Goal: Transaction & Acquisition: Purchase product/service

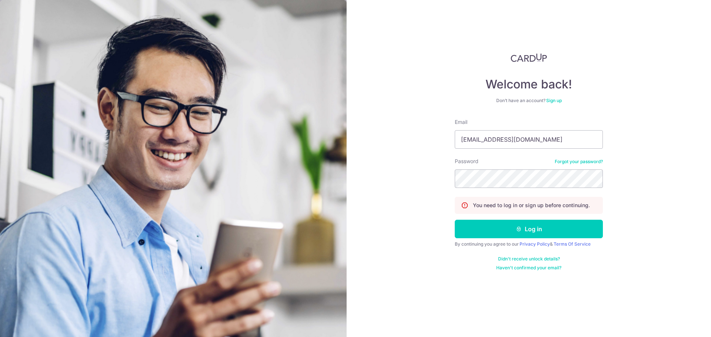
type input "[EMAIL_ADDRESS][DOMAIN_NAME]"
click at [539, 234] on button "Log in" at bounding box center [529, 229] width 148 height 19
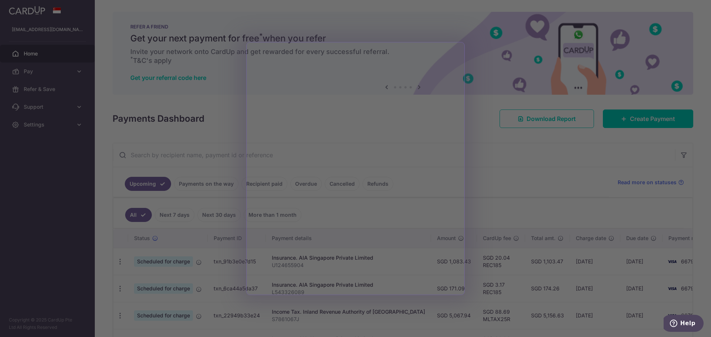
click at [532, 190] on div at bounding box center [359, 170] width 718 height 341
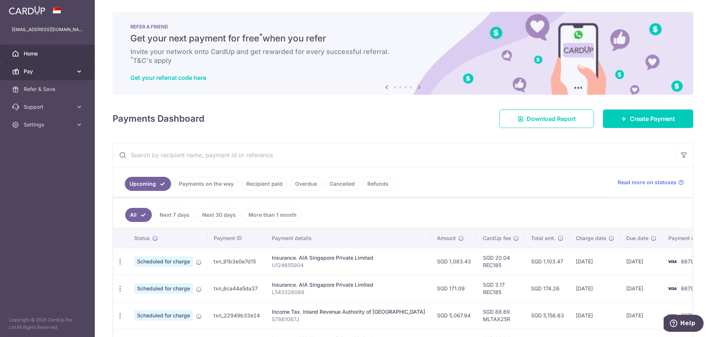
click at [73, 72] on link "Pay" at bounding box center [47, 72] width 95 height 18
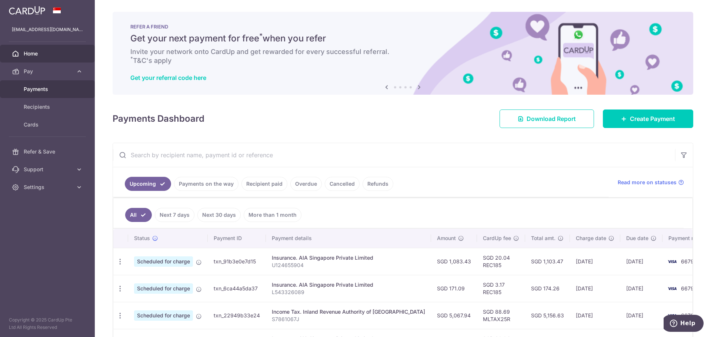
click at [62, 89] on span "Payments" at bounding box center [48, 89] width 49 height 7
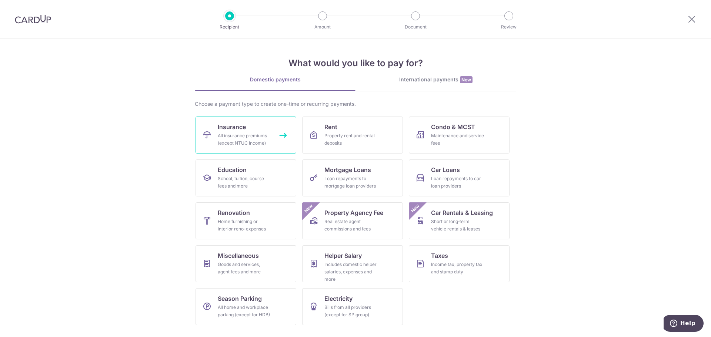
click at [254, 130] on link "Insurance All insurance premiums (except NTUC Income)" at bounding box center [245, 135] width 101 height 37
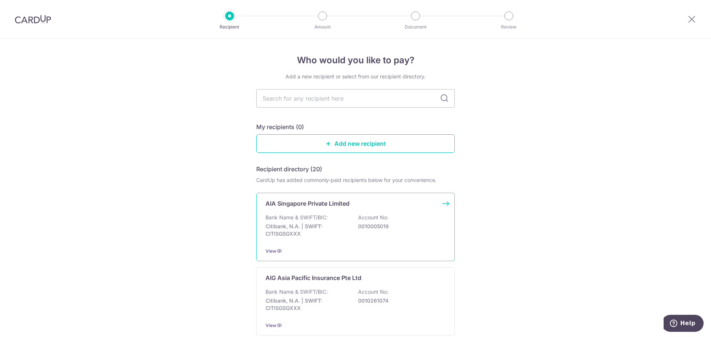
click at [342, 221] on div "Bank Name & SWIFT/BIC: Citibank, N.A. | SWIFT: CITISGSGXXX Account No: 00100050…" at bounding box center [355, 227] width 180 height 27
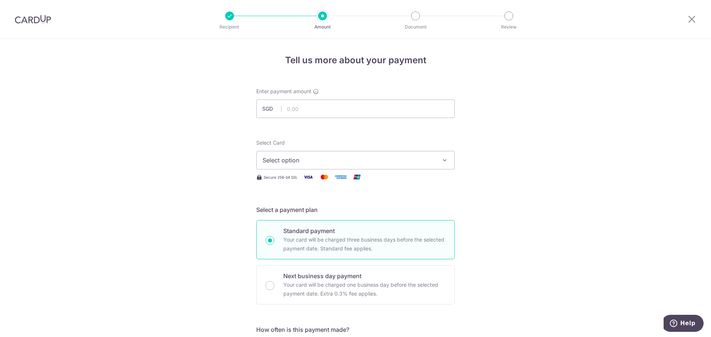
click at [317, 161] on span "Select option" at bounding box center [348, 160] width 173 height 9
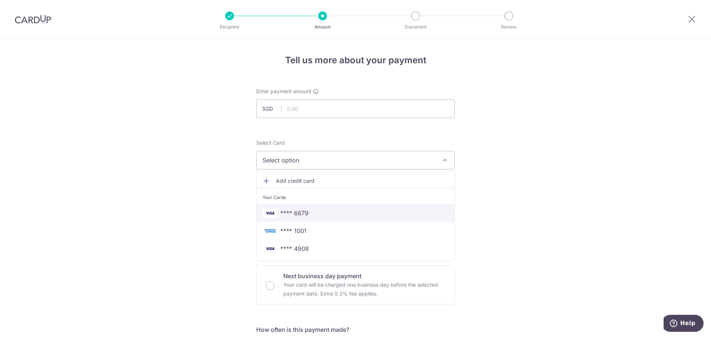
click at [319, 212] on span "**** 6679" at bounding box center [355, 213] width 186 height 9
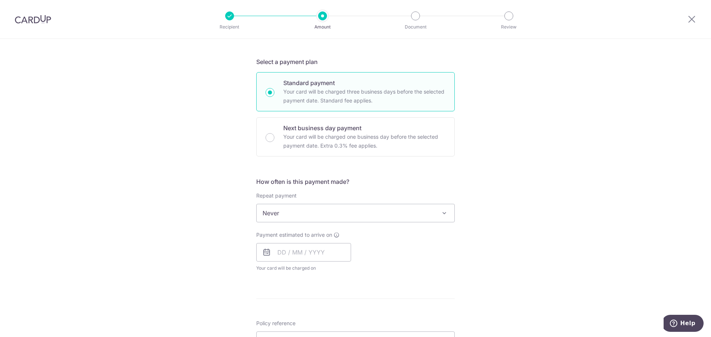
scroll to position [185, 0]
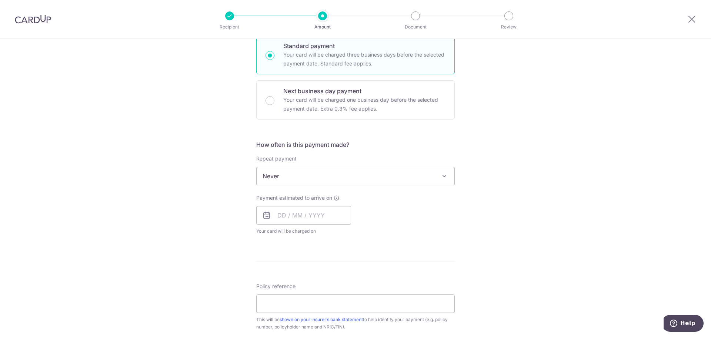
click at [443, 180] on span at bounding box center [444, 176] width 9 height 9
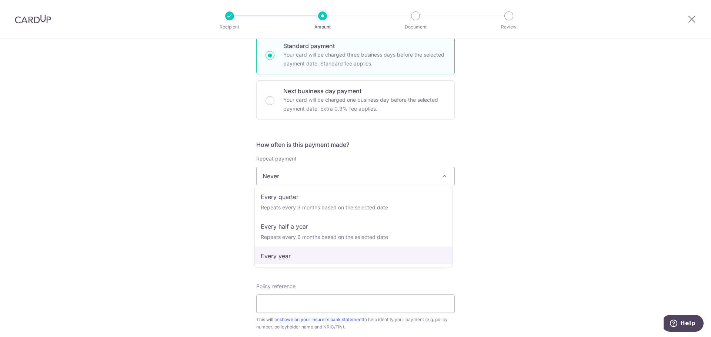
scroll to position [104, 0]
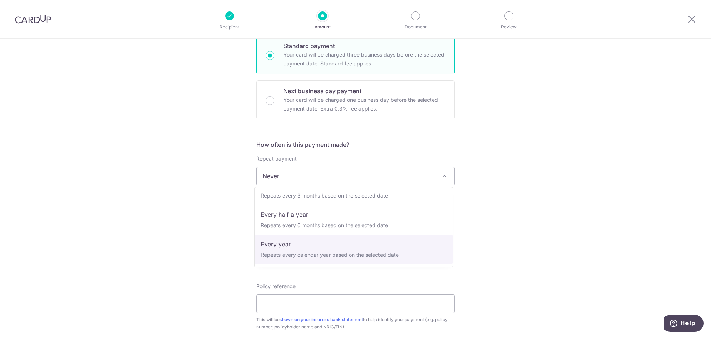
select select "6"
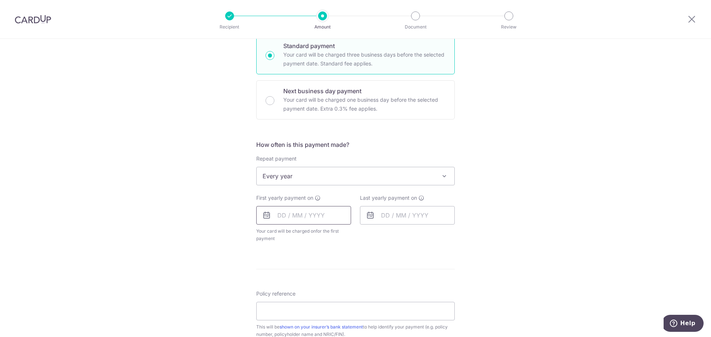
click at [316, 215] on input "text" at bounding box center [303, 215] width 95 height 19
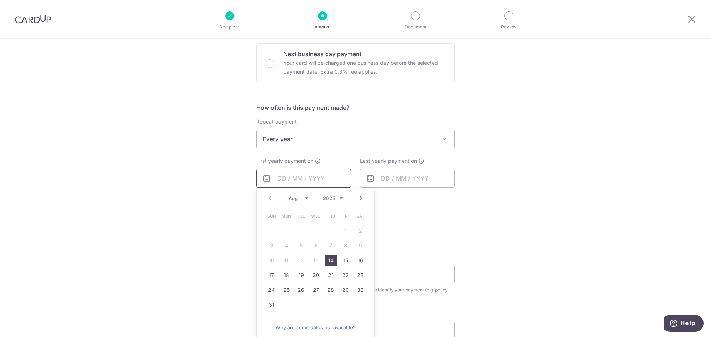
scroll to position [259, 0]
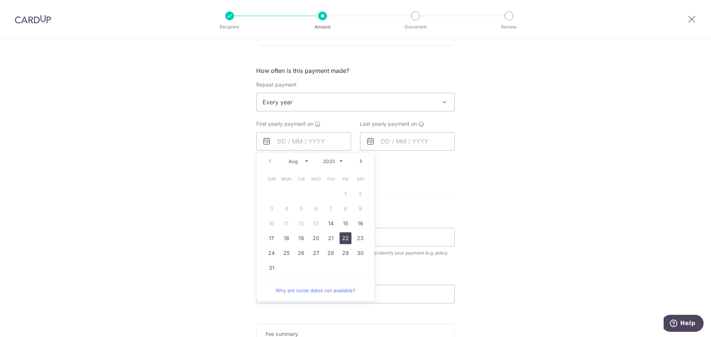
click at [341, 238] on link "22" at bounding box center [345, 238] width 12 height 12
type input "[DATE]"
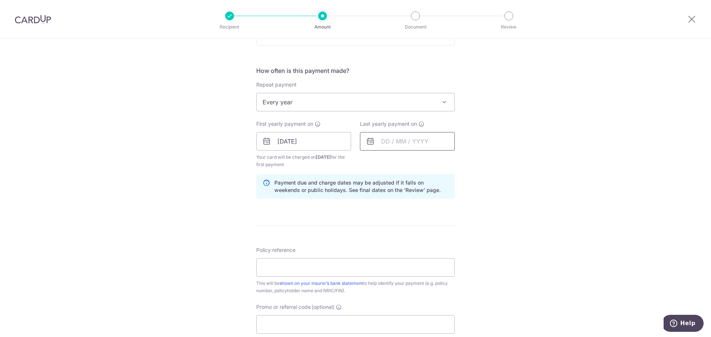
click at [433, 140] on input "text" at bounding box center [407, 141] width 95 height 19
click at [443, 162] on select "2025 2026 2027 2028 2029 2030 2031 2032 2033 2034 2035" at bounding box center [436, 161] width 20 height 6
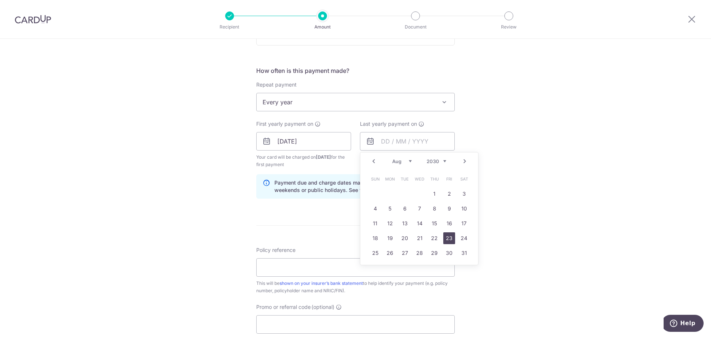
click at [446, 237] on link "23" at bounding box center [449, 238] width 12 height 12
type input "23/08/2030"
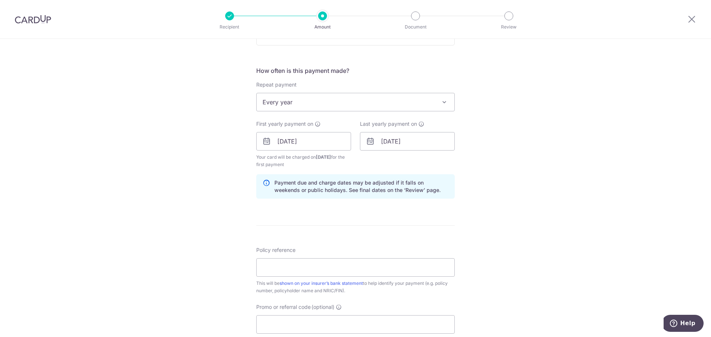
scroll to position [296, 0]
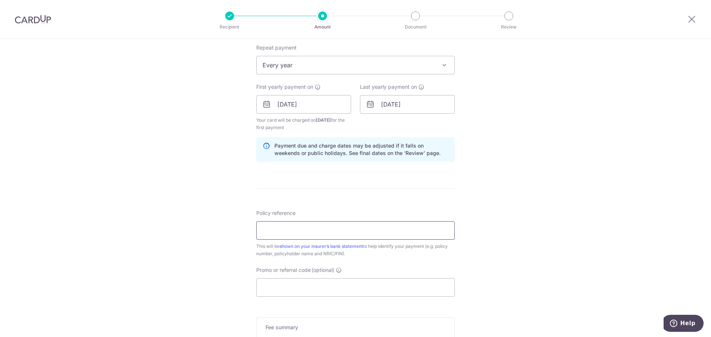
click at [389, 234] on input "Policy reference" at bounding box center [355, 230] width 198 height 19
paste input "U126663156"
type input "U126663156"
click at [322, 287] on input "Promo or referral code (optional)" at bounding box center [355, 287] width 198 height 19
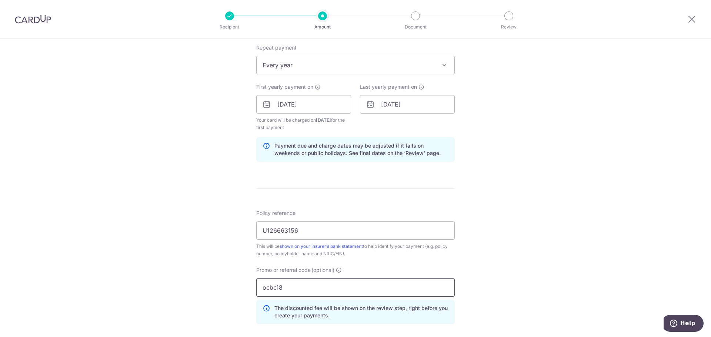
type input "ocbc18"
click at [560, 149] on div "Tell us more about your payment Enter payment amount SGD Select Card **** 6679 …" at bounding box center [355, 113] width 711 height 741
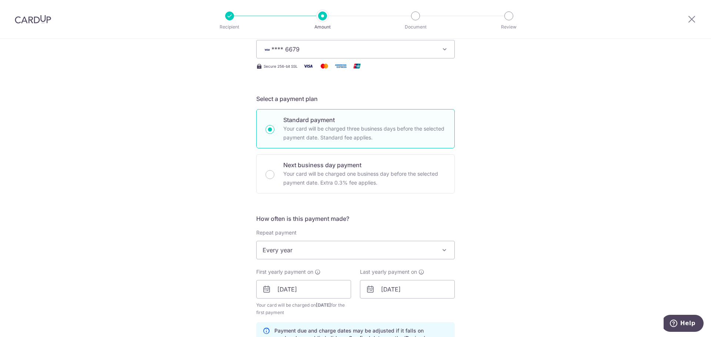
scroll to position [0, 0]
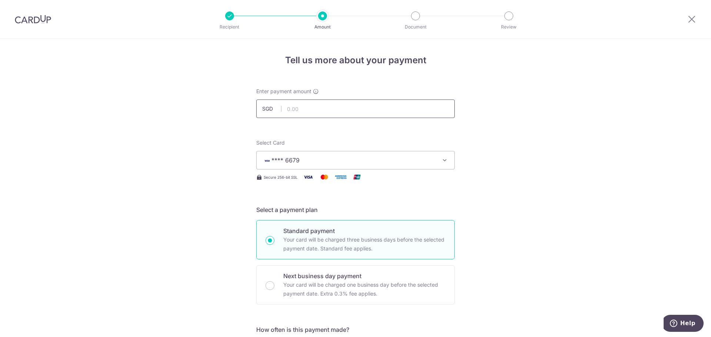
click at [348, 111] on input "text" at bounding box center [355, 109] width 198 height 19
type input "10,797.00"
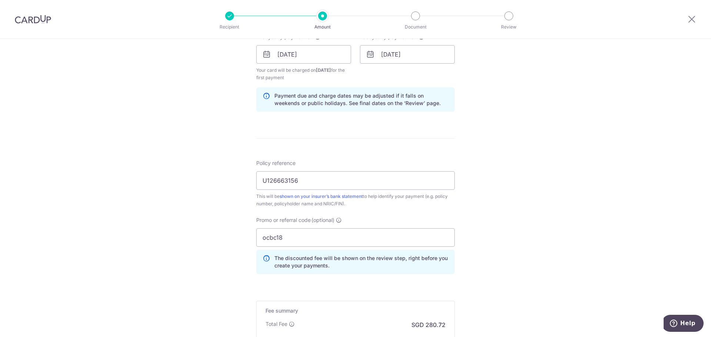
scroll to position [442, 0]
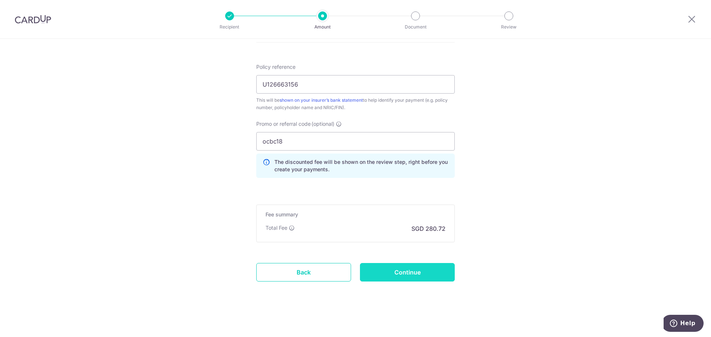
click at [416, 278] on input "Continue" at bounding box center [407, 272] width 95 height 19
type input "Create Schedule"
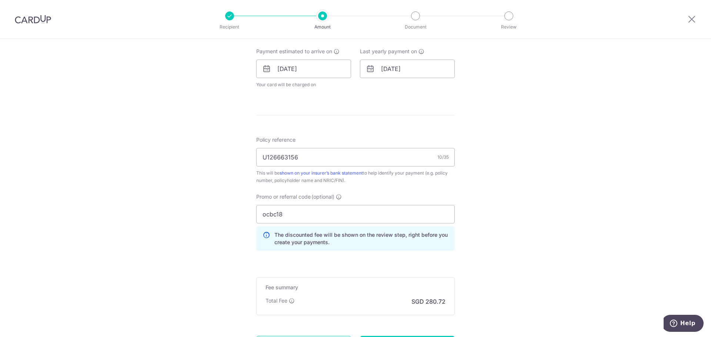
scroll to position [333, 0]
click at [289, 214] on input "ocbc18" at bounding box center [355, 213] width 198 height 19
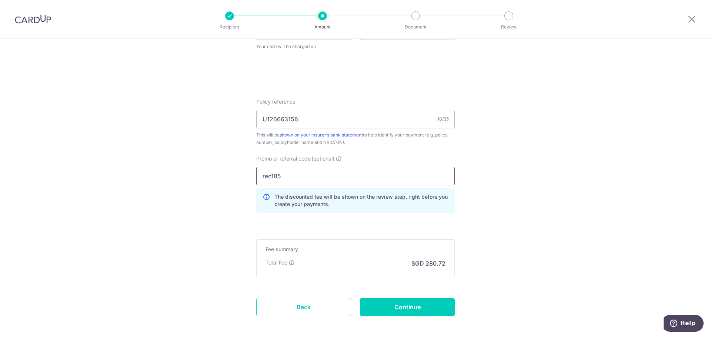
scroll to position [405, 0]
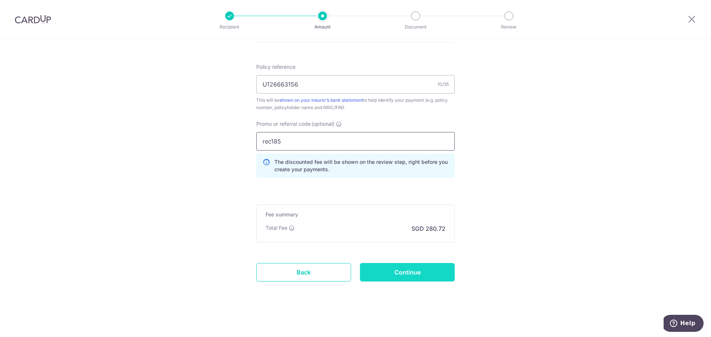
type input "rec185"
click at [421, 272] on input "Continue" at bounding box center [407, 272] width 95 height 19
type input "Update Schedule"
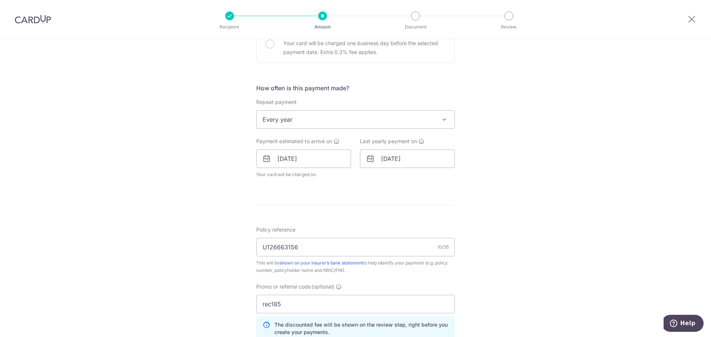
scroll to position [296, 0]
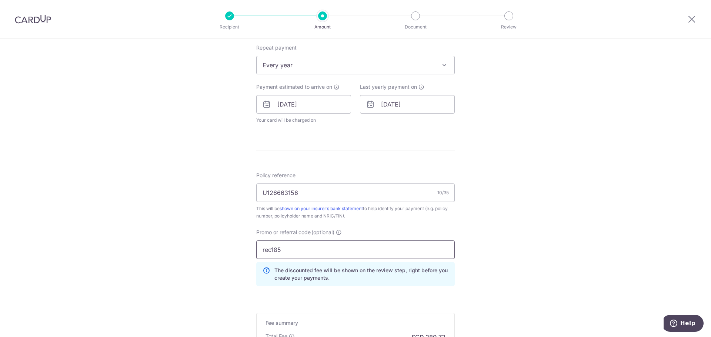
click at [320, 251] on input "rec185" at bounding box center [355, 250] width 198 height 19
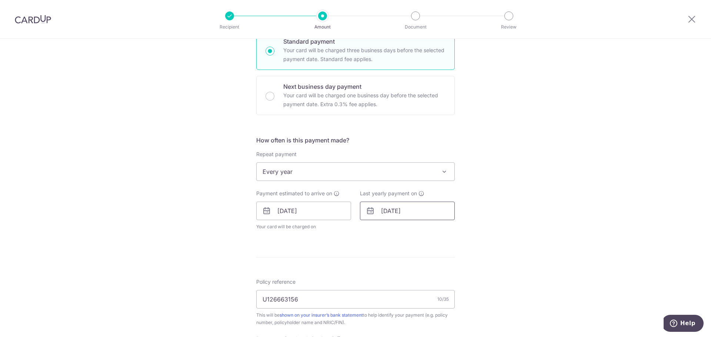
scroll to position [185, 0]
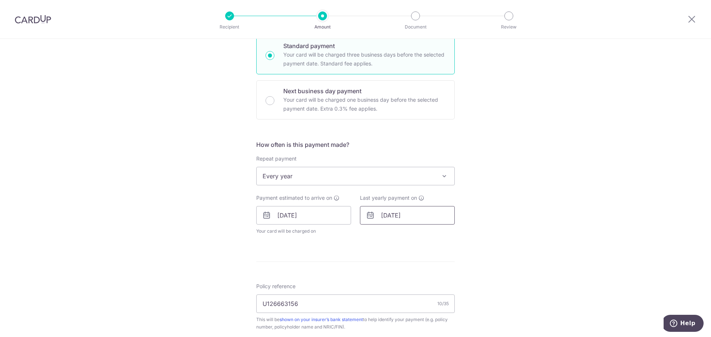
type input "ocbc180"
click at [406, 216] on input "23/08/2030" at bounding box center [407, 215] width 95 height 19
click at [441, 236] on select "2025 2026 2027 2028 2029 2030 2031 2032 2033 2034 2035" at bounding box center [436, 235] width 20 height 6
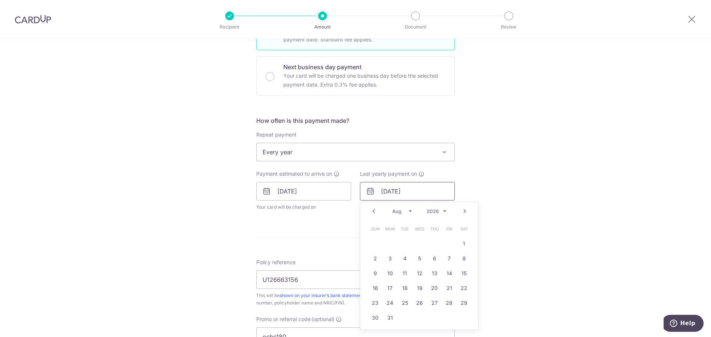
scroll to position [222, 0]
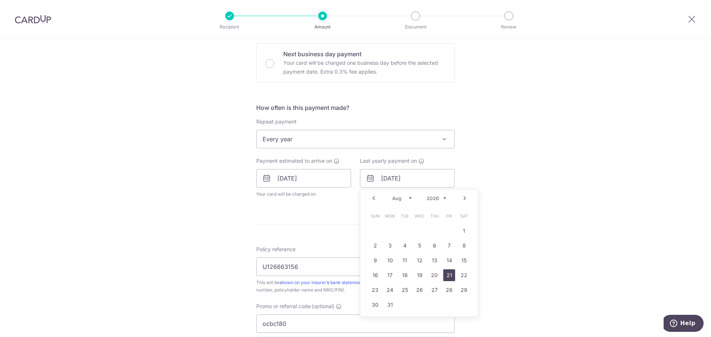
click at [443, 277] on link "21" at bounding box center [449, 275] width 12 height 12
type input "[DATE]"
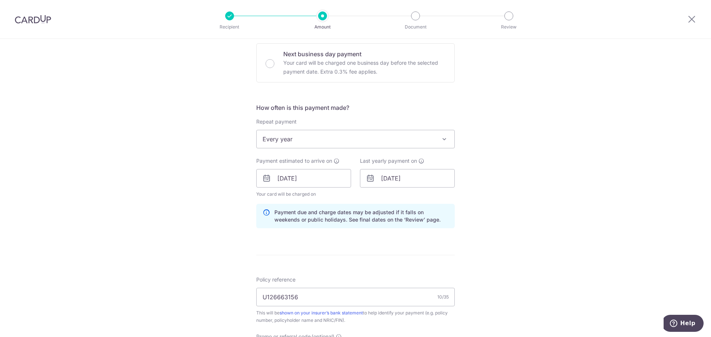
scroll to position [435, 0]
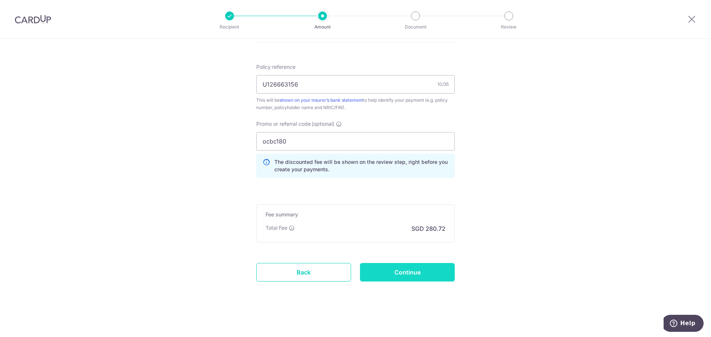
click at [412, 276] on input "Continue" at bounding box center [407, 272] width 95 height 19
type input "Update Schedule"
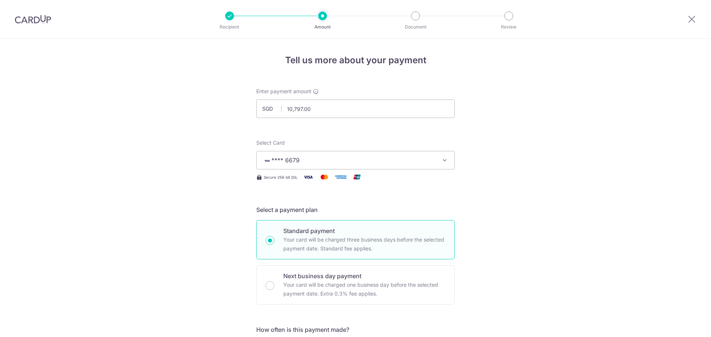
scroll to position [374, 0]
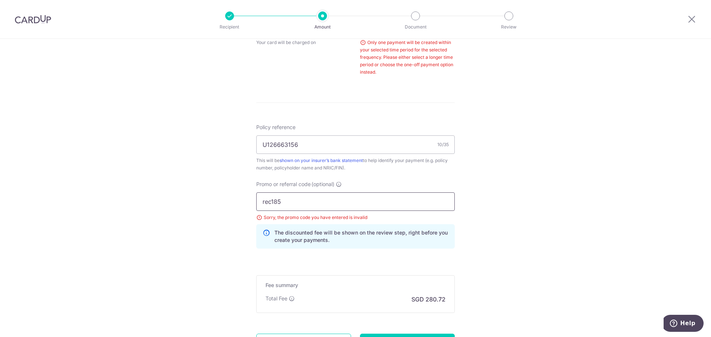
click at [292, 201] on input "rec185" at bounding box center [355, 201] width 198 height 19
type input "ocbc180"
click at [540, 188] on div "Tell us more about your payment Enter payment amount SGD 10,797.00 10797.00 Sel…" at bounding box center [355, 36] width 711 height 743
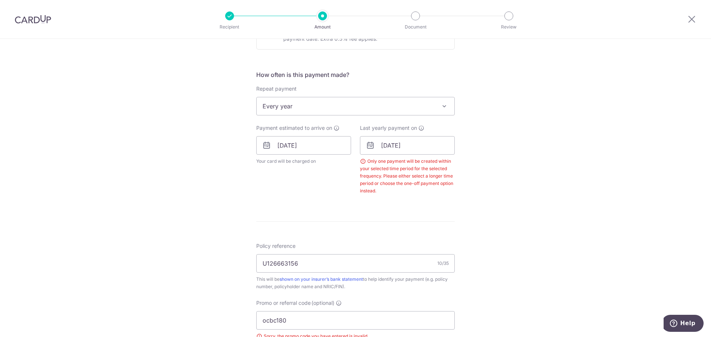
scroll to position [226, 0]
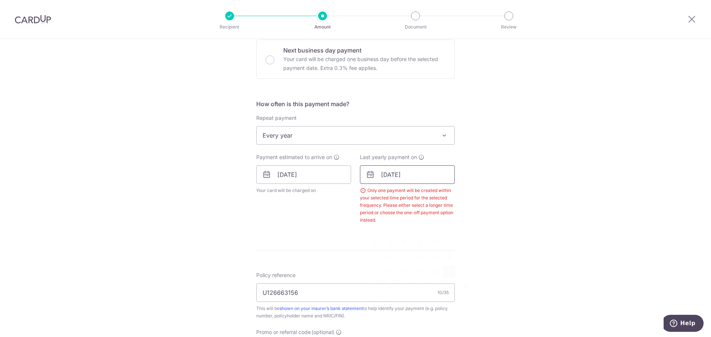
click at [434, 175] on input "[DATE]" at bounding box center [407, 174] width 95 height 19
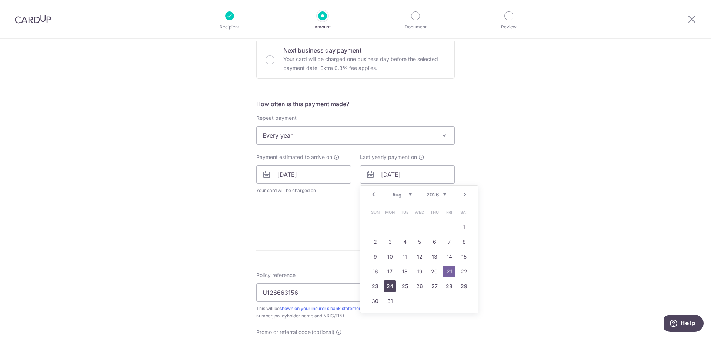
click at [386, 289] on link "24" at bounding box center [390, 287] width 12 height 12
type input "[DATE]"
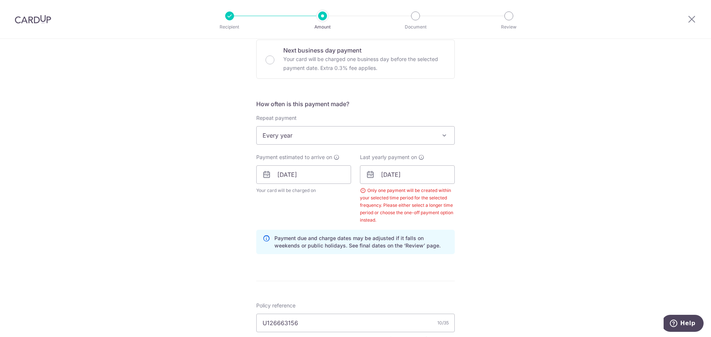
click at [525, 211] on div "Tell us more about your payment Enter payment amount SGD 10,797.00 10797.00 Sel…" at bounding box center [355, 199] width 711 height 773
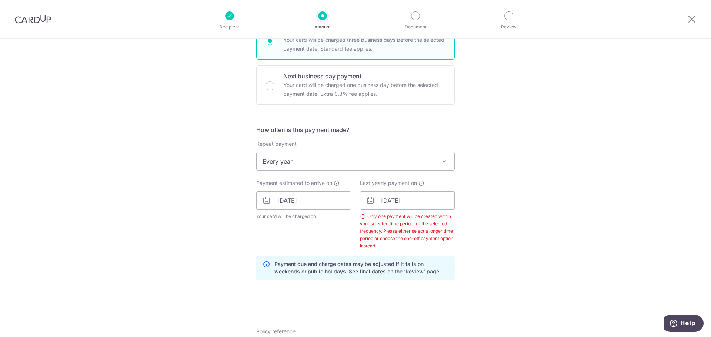
scroll to position [189, 0]
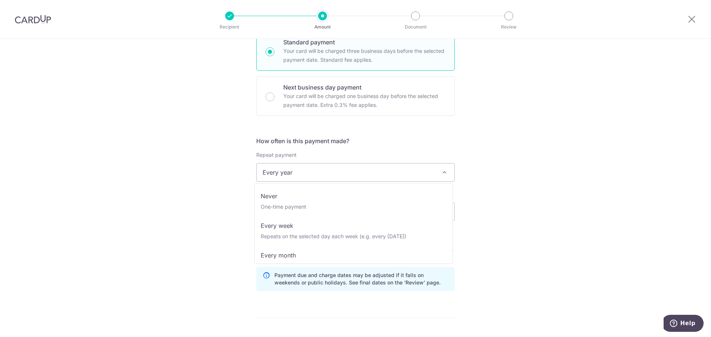
click at [440, 174] on span at bounding box center [444, 172] width 9 height 9
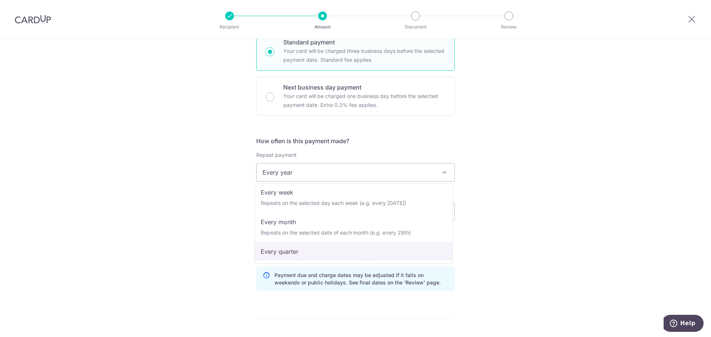
scroll to position [0, 0]
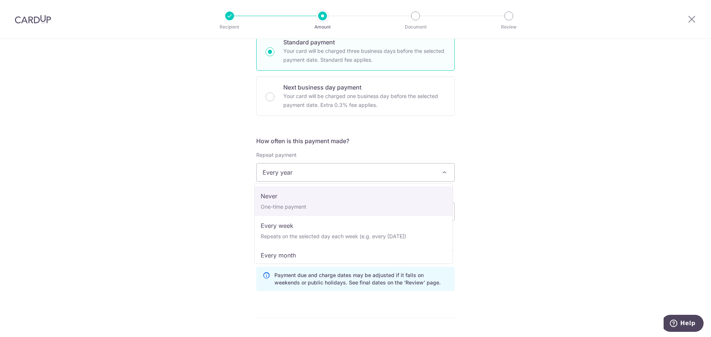
select select "1"
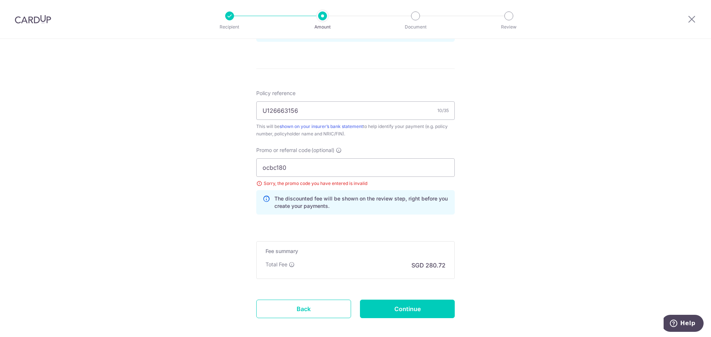
scroll to position [411, 0]
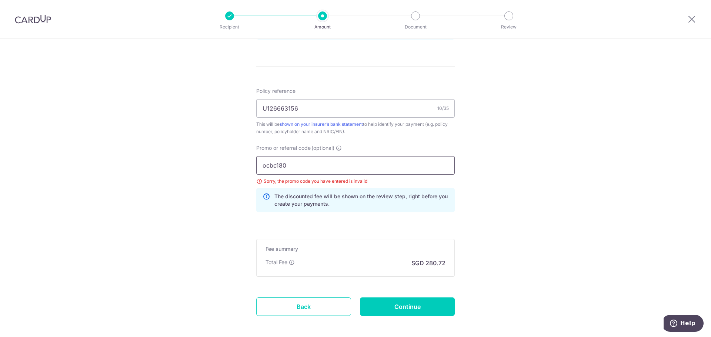
click at [409, 165] on input "ocbc180" at bounding box center [355, 165] width 198 height 19
type input "ocbc195"
click at [509, 136] on div "Tell us more about your payment Enter payment amount SGD 10,797.00 10797.00 Sel…" at bounding box center [355, 0] width 711 height 744
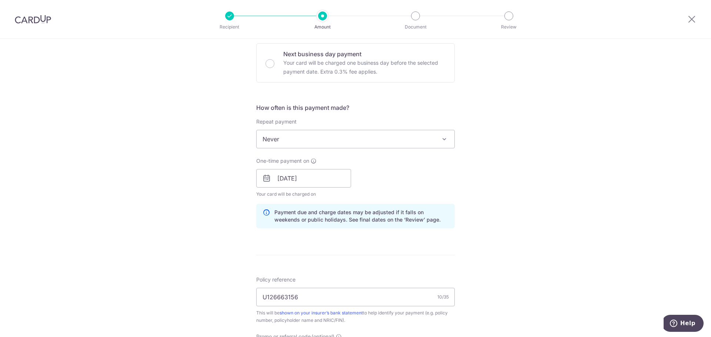
scroll to position [445, 0]
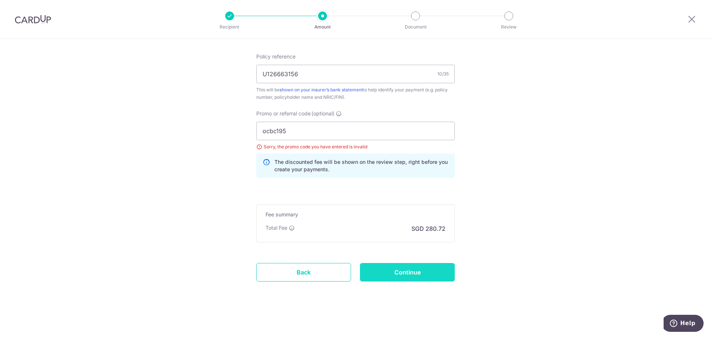
click at [399, 276] on input "Continue" at bounding box center [407, 272] width 95 height 19
type input "Update Schedule"
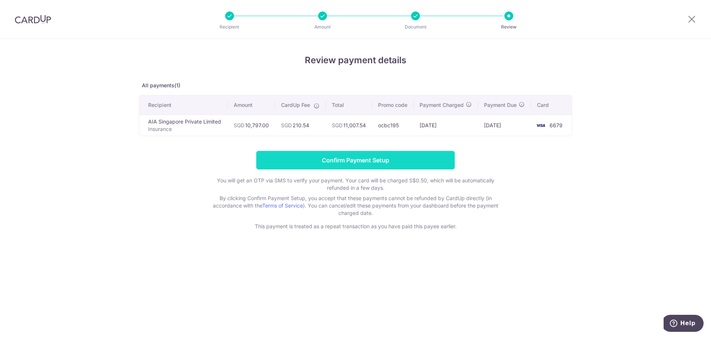
click at [387, 161] on input "Confirm Payment Setup" at bounding box center [355, 160] width 198 height 19
